Goal: Register for event/course

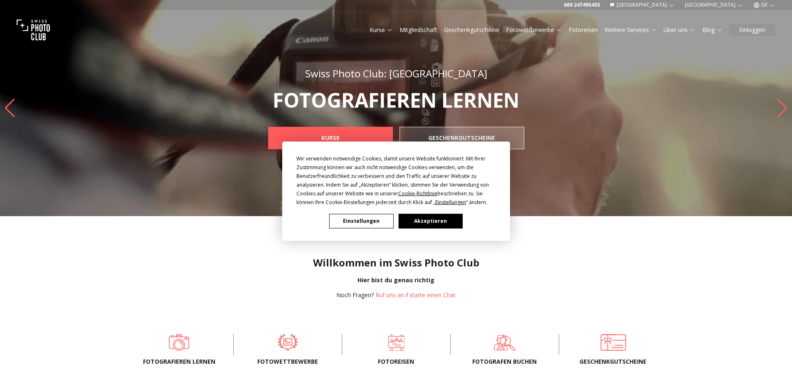
click at [429, 219] on button "Akzeptieren" at bounding box center [430, 221] width 64 height 15
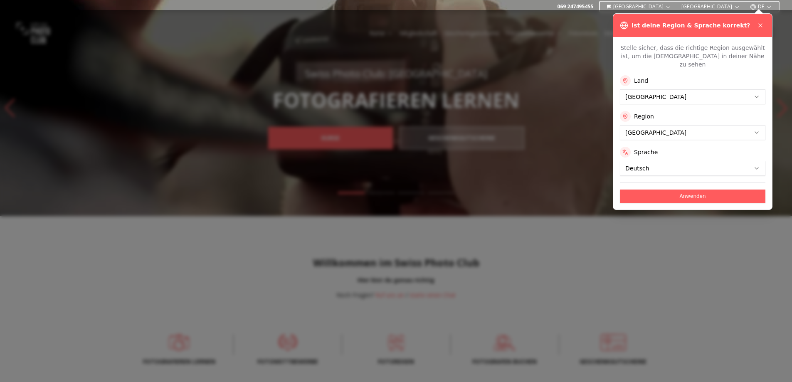
click at [716, 189] on button "Anwenden" at bounding box center [692, 195] width 145 height 13
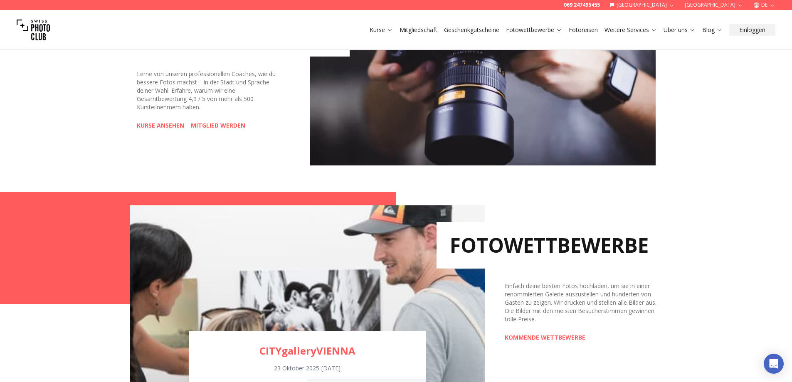
scroll to position [540, 0]
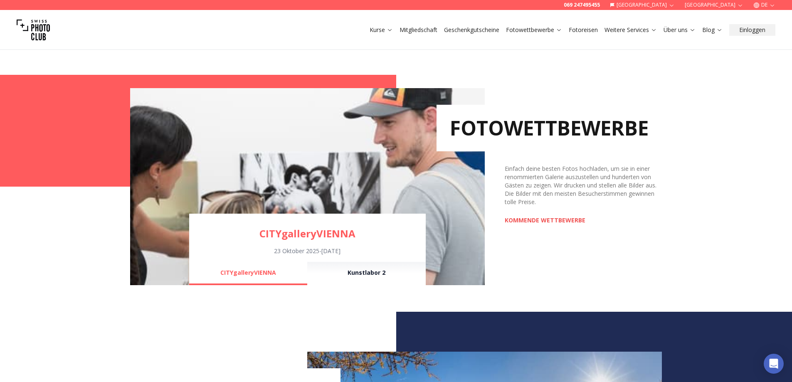
click at [526, 219] on link "KOMMENDE WETTBEWERBE" at bounding box center [544, 220] width 81 height 8
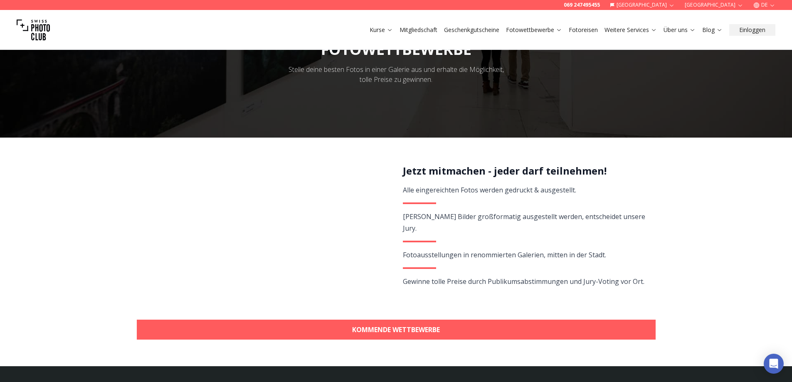
scroll to position [83, 0]
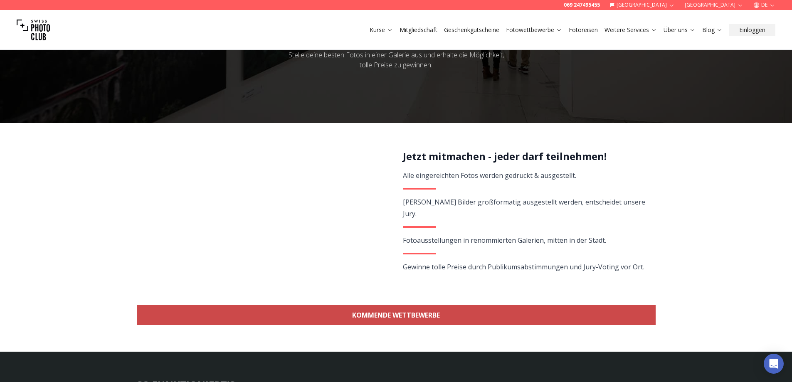
click at [402, 315] on link "KOMMENDE WETTBEWERBE" at bounding box center [396, 315] width 519 height 20
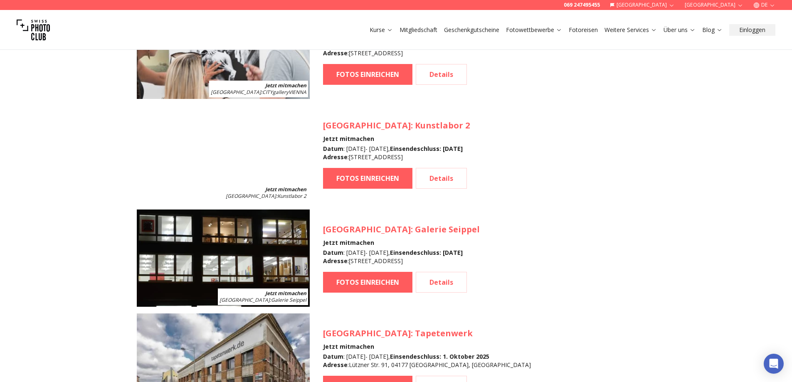
scroll to position [865, 0]
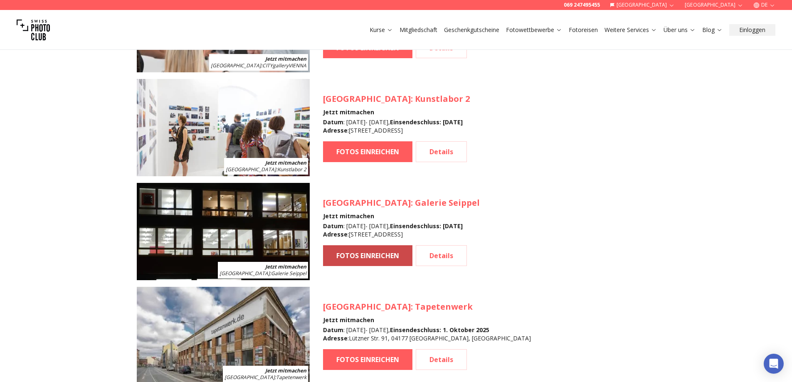
click at [366, 256] on link "FOTOS EINREICHEN" at bounding box center [367, 255] width 89 height 21
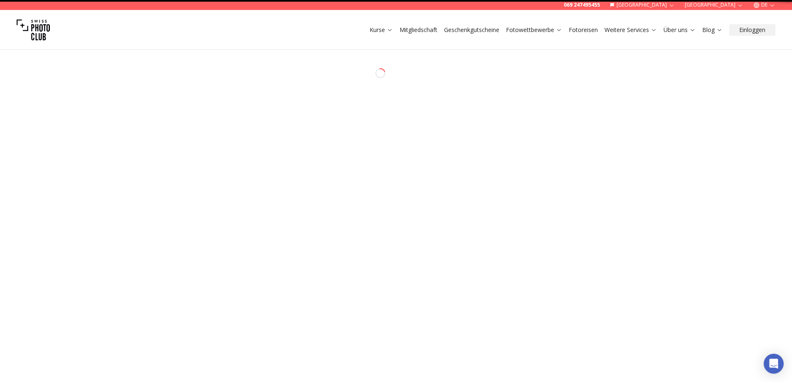
select select "*******"
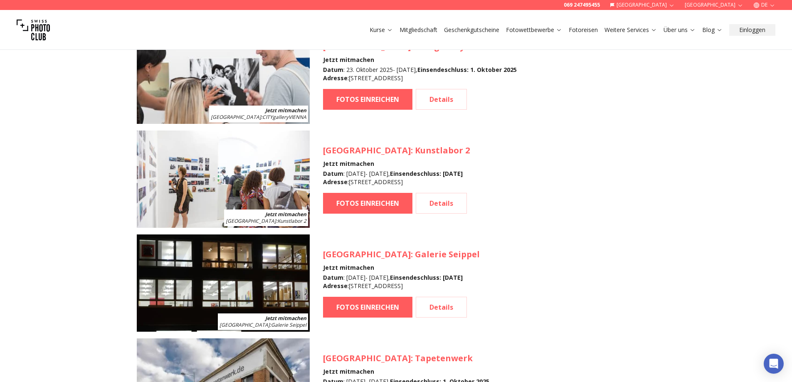
scroll to position [824, 0]
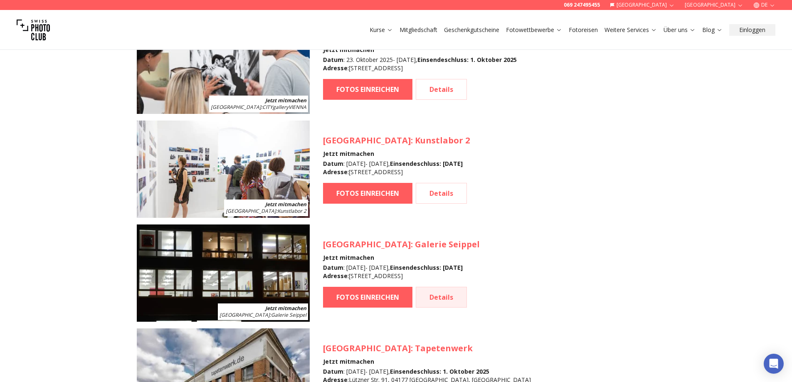
click at [444, 300] on link "Details" at bounding box center [441, 297] width 51 height 21
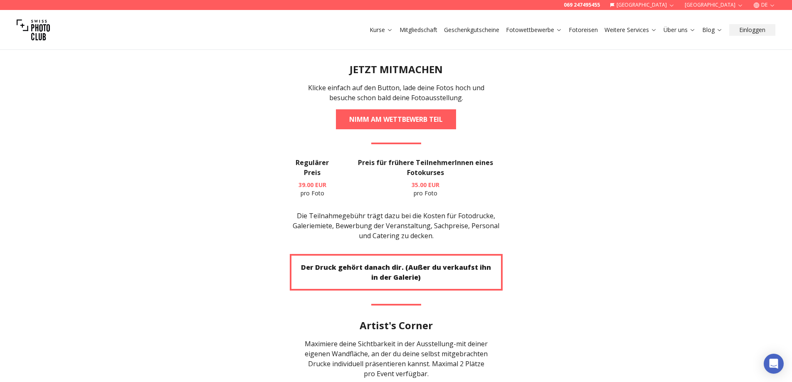
scroll to position [1579, 0]
